Goal: Transaction & Acquisition: Purchase product/service

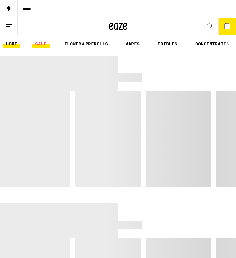
click at [42, 43] on link "SALE" at bounding box center [41, 44] width 18 height 8
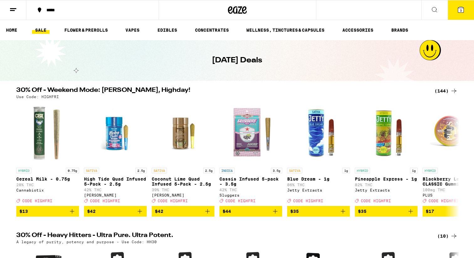
click at [235, 91] on icon at bounding box center [454, 91] width 8 height 8
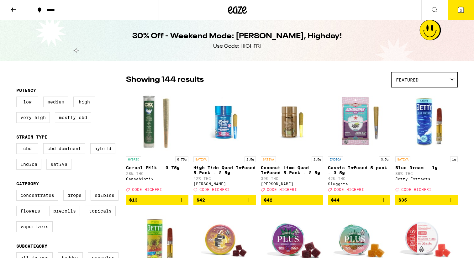
click at [55, 169] on label "Sativa" at bounding box center [58, 164] width 25 height 11
click at [18, 144] on input "Sativa" at bounding box center [18, 144] width 0 height 0
checkbox input "true"
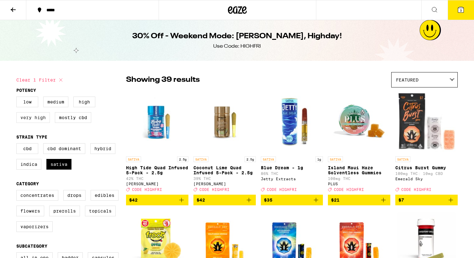
click at [38, 122] on label "Very High" at bounding box center [33, 117] width 34 height 11
click at [18, 98] on input "Very High" at bounding box center [18, 97] width 0 height 0
checkbox input "true"
click at [82, 106] on label "High" at bounding box center [84, 101] width 22 height 11
click at [18, 98] on input "High" at bounding box center [18, 97] width 0 height 0
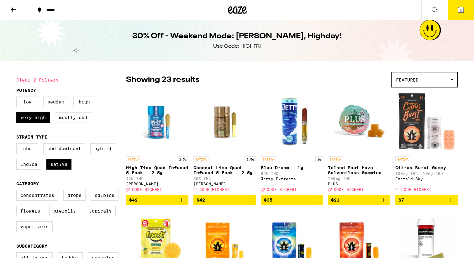
checkbox input "true"
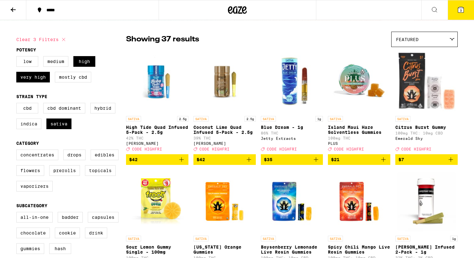
scroll to position [45, 0]
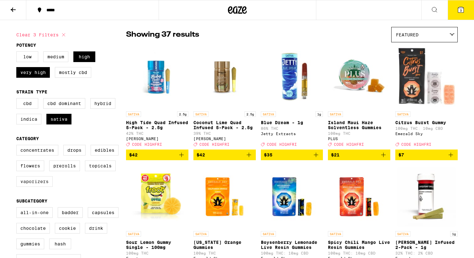
click at [47, 187] on label "Vaporizers" at bounding box center [34, 181] width 36 height 11
click at [18, 146] on input "Vaporizers" at bounding box center [18, 146] width 0 height 0
checkbox input "true"
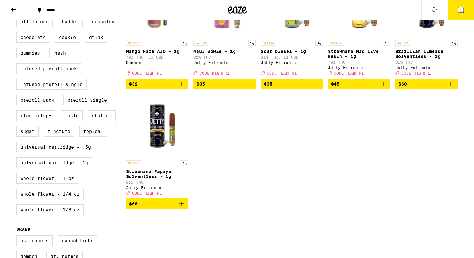
scroll to position [242, 0]
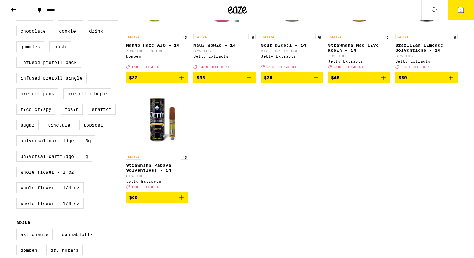
click at [183, 201] on icon "Add to bag" at bounding box center [182, 198] width 8 height 8
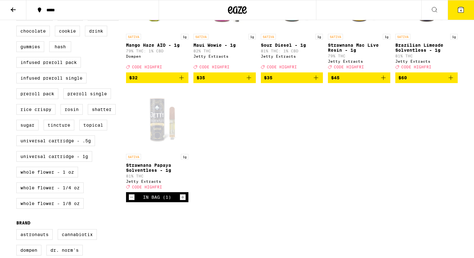
click at [148, 189] on span "CODE HIGHFRI" at bounding box center [147, 187] width 30 height 4
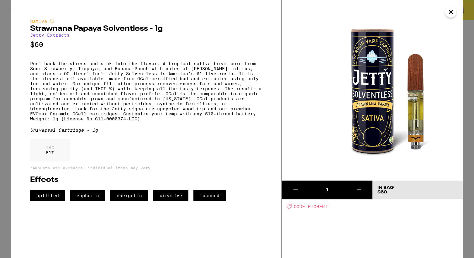
click at [235, 209] on span "CODE HIGHFRI" at bounding box center [310, 206] width 34 height 5
copy span "HIGHFRI"
click at [235, 9] on icon "Close" at bounding box center [451, 11] width 8 height 9
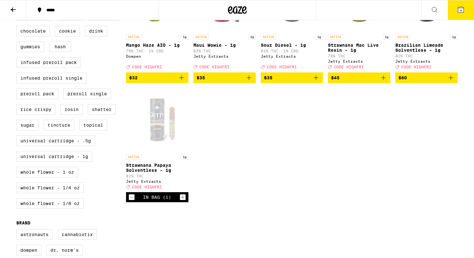
click at [235, 14] on button "4" at bounding box center [460, 9] width 26 height 19
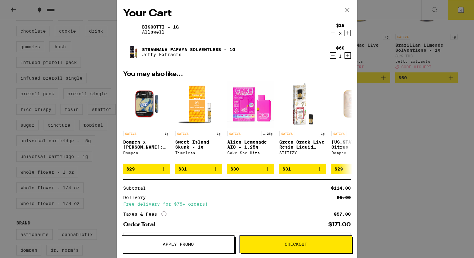
click at [235, 32] on button "Decrement" at bounding box center [332, 33] width 6 height 6
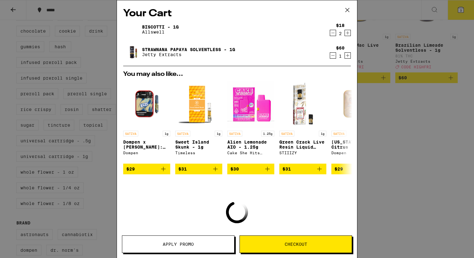
click at [235, 32] on button "Decrement" at bounding box center [332, 33] width 6 height 6
click at [235, 32] on icon "Decrement" at bounding box center [333, 33] width 6 height 8
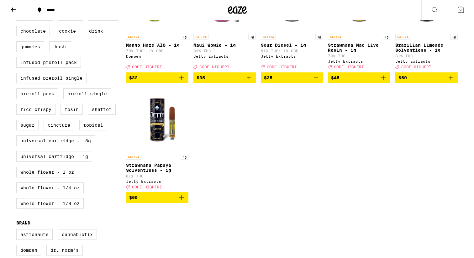
click at [179, 201] on icon "Add to bag" at bounding box center [182, 198] width 8 height 8
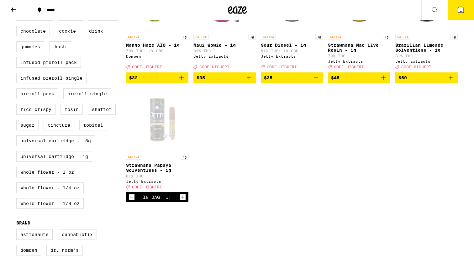
click at [235, 6] on button "1" at bounding box center [460, 9] width 26 height 19
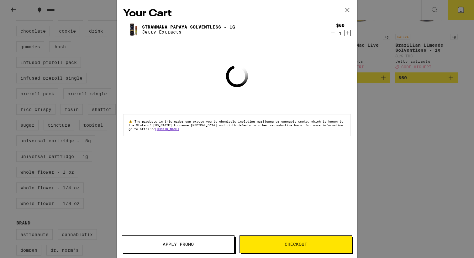
click at [194, 245] on span "Apply Promo" at bounding box center [178, 244] width 112 height 4
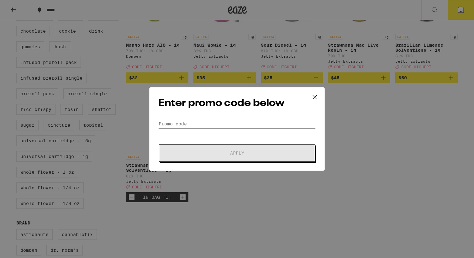
click at [231, 125] on input "Promo Code" at bounding box center [236, 123] width 157 height 9
paste input "HIGHFRI"
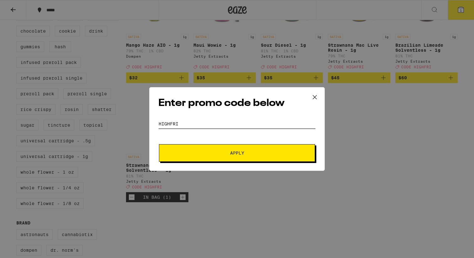
type input "HIGHFRI"
click at [227, 140] on form "Promo Code HIGHFRI Apply" at bounding box center [236, 140] width 157 height 43
click at [225, 154] on span "Apply" at bounding box center [236, 153] width 113 height 4
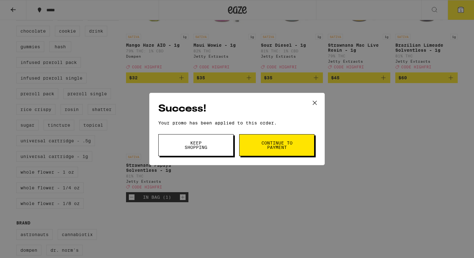
click at [235, 148] on button "Continue to payment" at bounding box center [276, 145] width 75 height 22
